Goal: Task Accomplishment & Management: Use online tool/utility

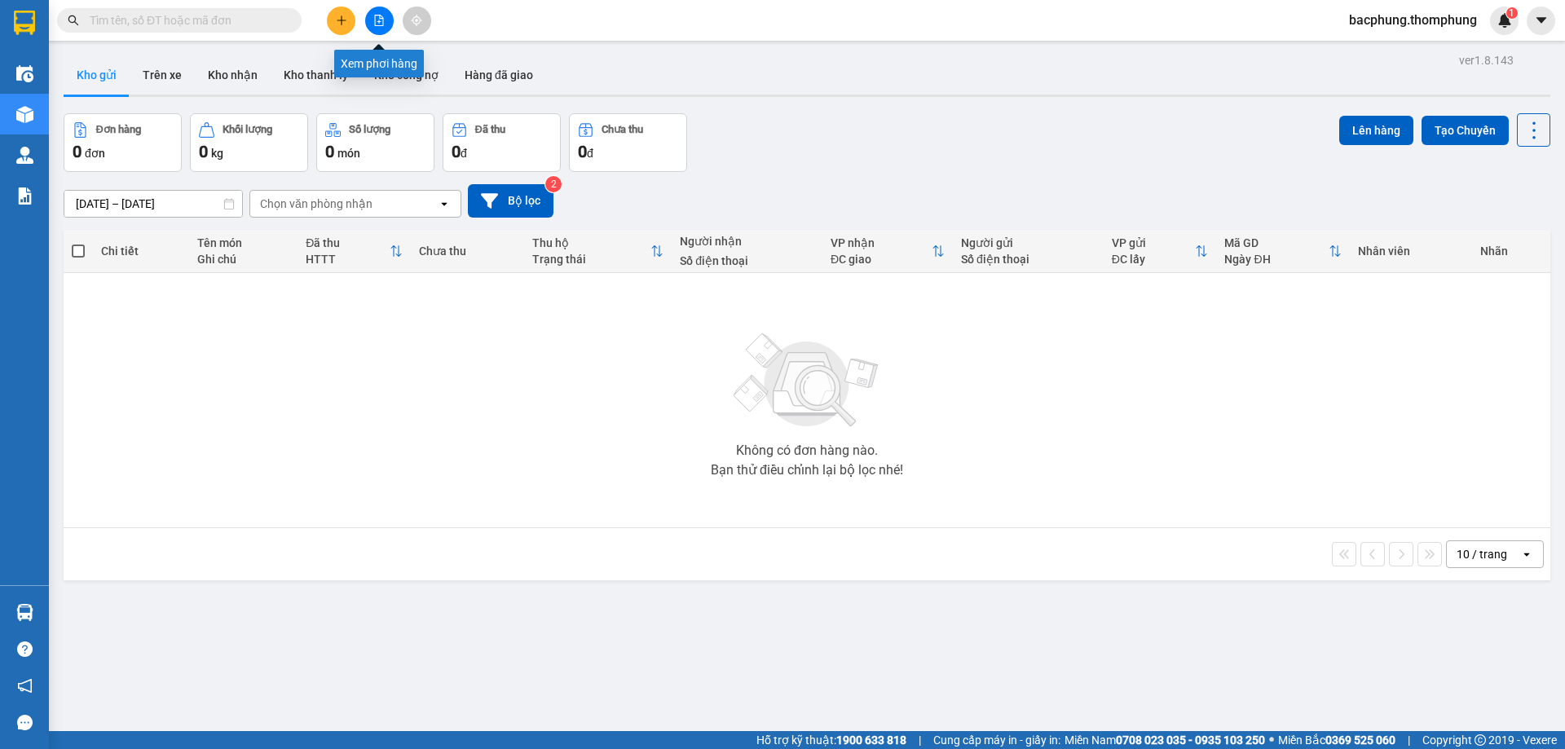
click at [381, 25] on icon "file-add" at bounding box center [379, 20] width 9 height 11
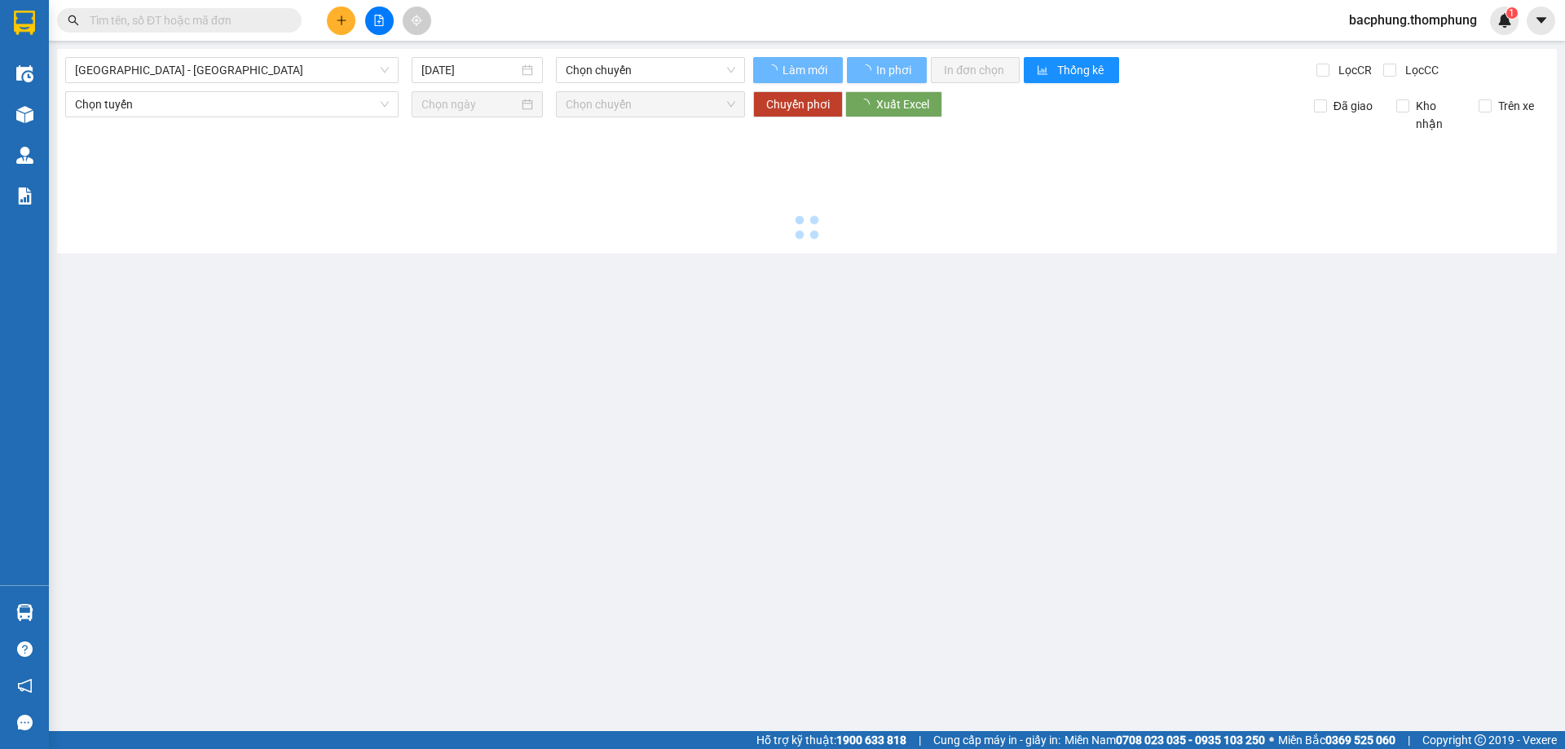
click at [381, 25] on icon "file-add" at bounding box center [379, 20] width 9 height 11
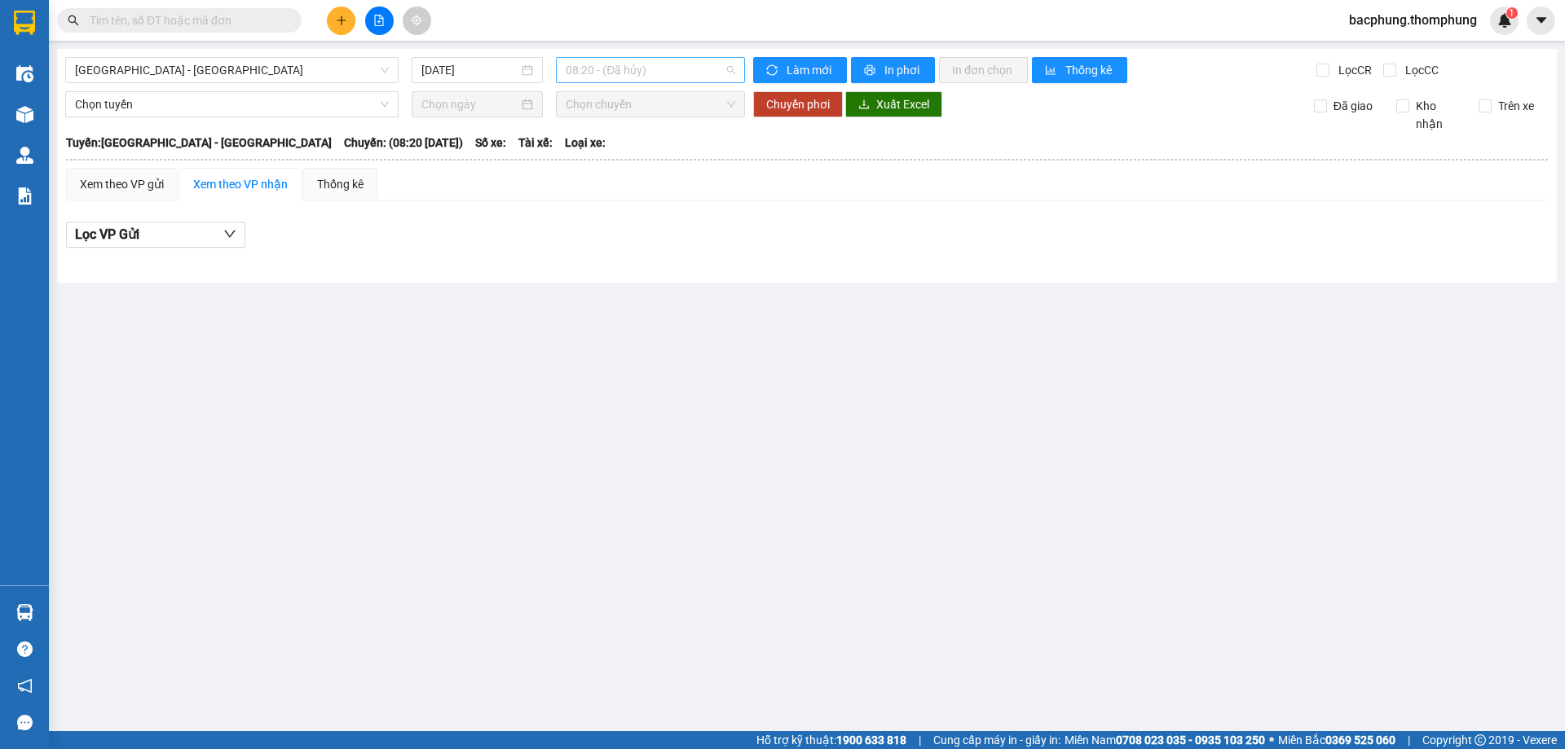
click at [651, 73] on span "08:20 - (Đã hủy)" at bounding box center [651, 70] width 170 height 24
click at [583, 286] on div "18:30" at bounding box center [629, 285] width 127 height 18
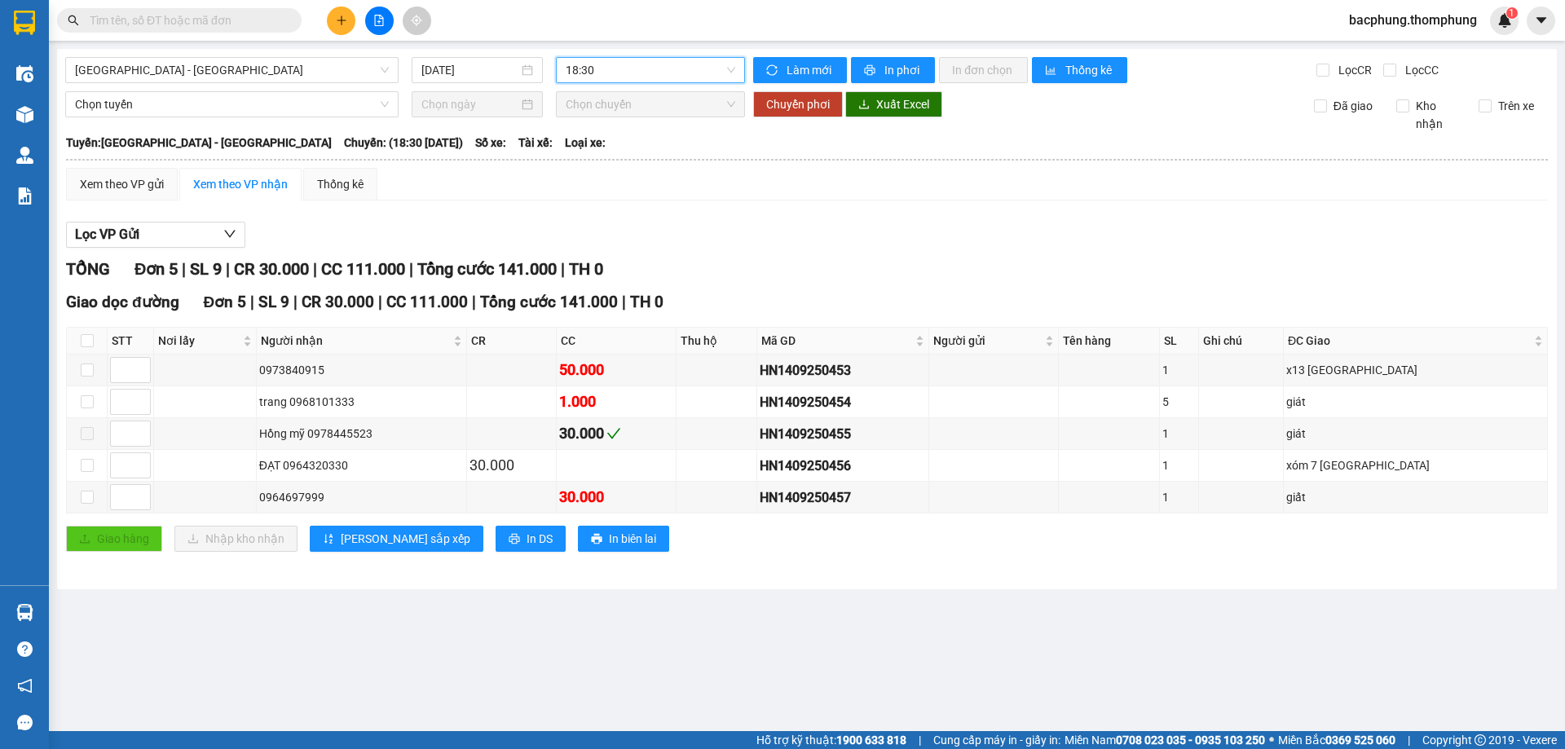
click at [623, 74] on span "18:30" at bounding box center [651, 70] width 170 height 24
click at [600, 182] on div "12:00" at bounding box center [629, 181] width 127 height 18
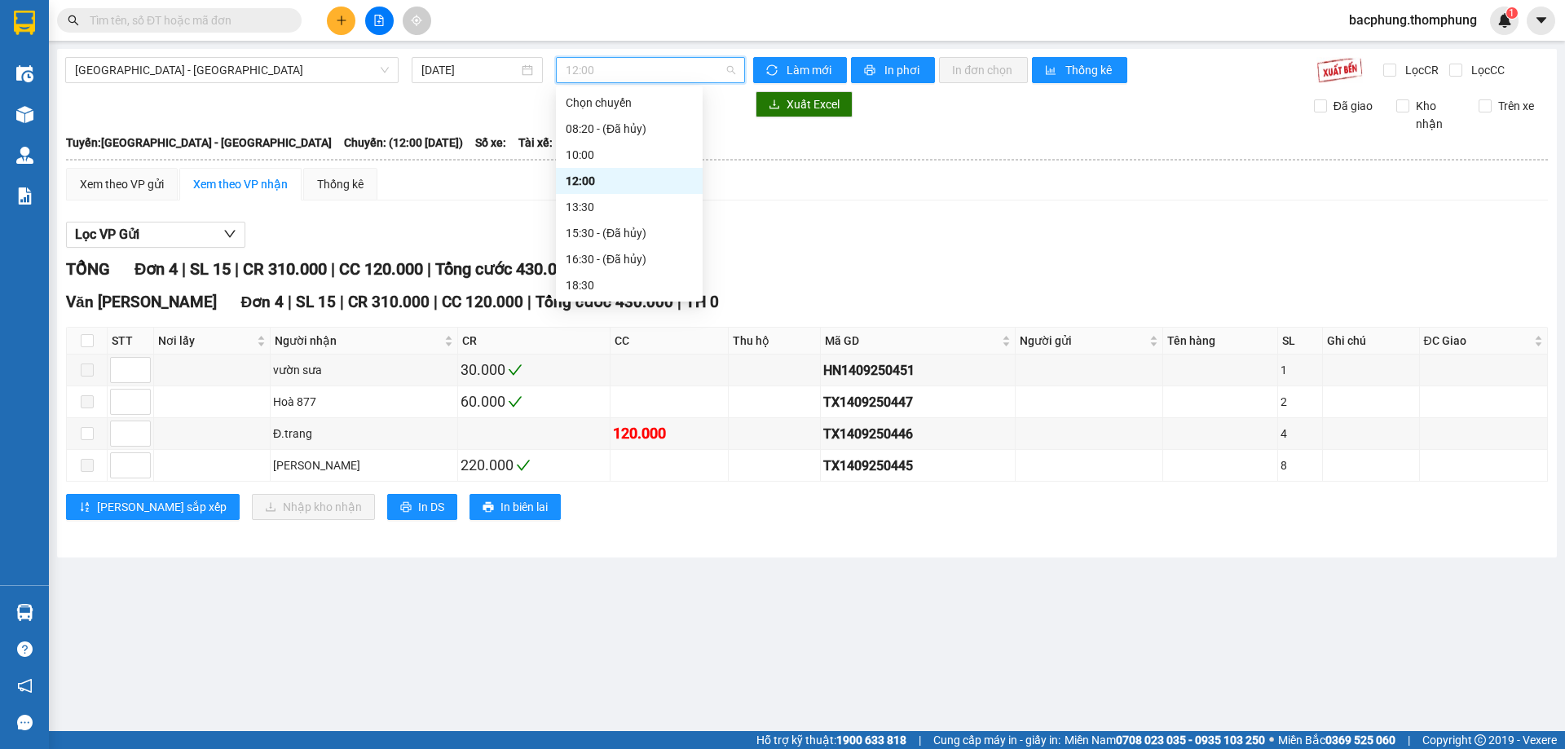
click at [638, 69] on span "12:00" at bounding box center [651, 70] width 170 height 24
click at [625, 207] on div "13:30" at bounding box center [629, 207] width 127 height 18
